Goal: Task Accomplishment & Management: Use online tool/utility

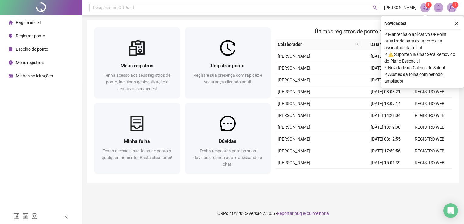
click at [31, 33] on span "Registrar ponto" at bounding box center [30, 35] width 29 height 5
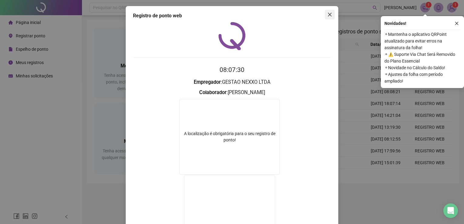
click at [328, 13] on icon "close" at bounding box center [330, 15] width 4 height 4
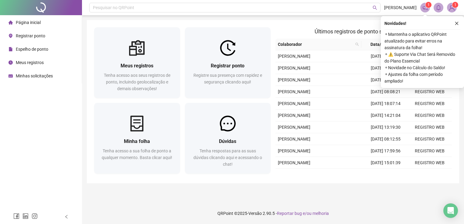
click at [27, 35] on span "Registrar ponto" at bounding box center [30, 35] width 29 height 5
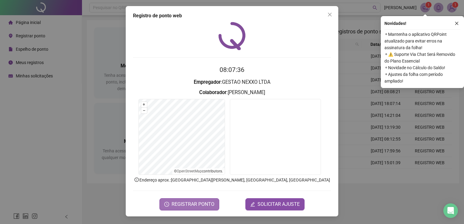
click at [183, 202] on span "REGISTRAR PONTO" at bounding box center [193, 204] width 43 height 7
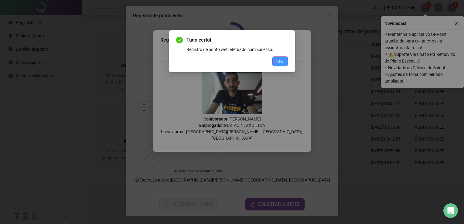
click at [281, 58] on span "OK" at bounding box center [280, 61] width 6 height 7
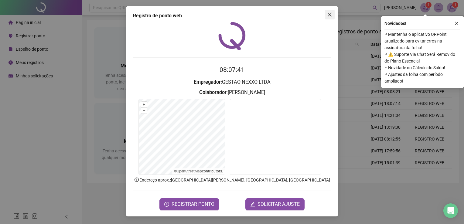
click at [329, 14] on icon "close" at bounding box center [330, 15] width 4 height 4
